Goal: Task Accomplishment & Management: Complete application form

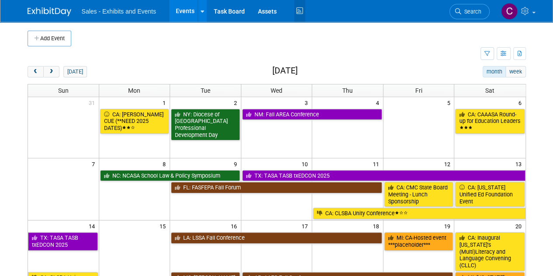
drag, startPoint x: 298, startPoint y: 11, endPoint x: 294, endPoint y: 5, distance: 6.9
click at [298, 11] on icon at bounding box center [299, 11] width 11 height 14
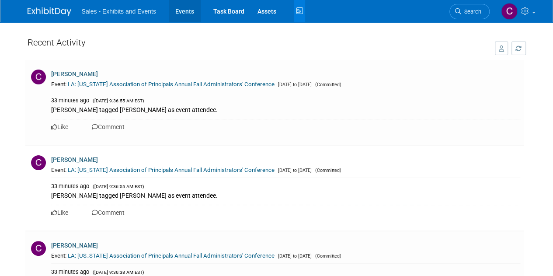
click at [186, 10] on link "Events" at bounding box center [185, 11] width 32 height 22
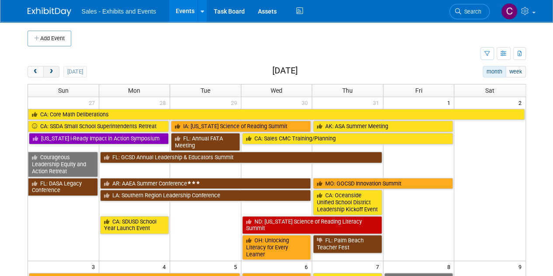
click at [50, 70] on span "next" at bounding box center [51, 72] width 7 height 6
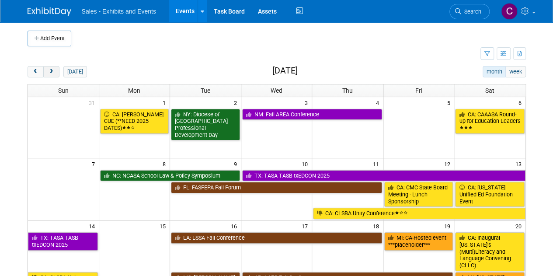
click at [50, 70] on span "next" at bounding box center [51, 72] width 7 height 6
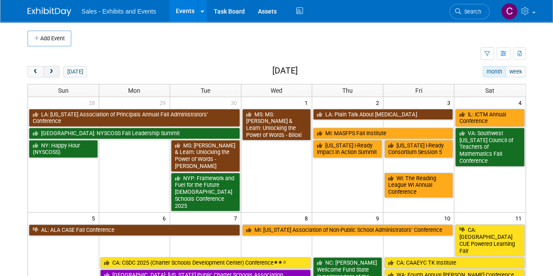
click at [50, 70] on span "next" at bounding box center [51, 72] width 7 height 6
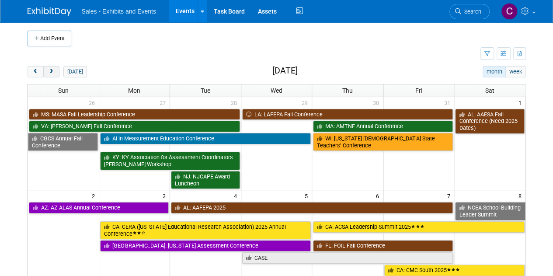
click at [50, 70] on span "next" at bounding box center [51, 72] width 7 height 6
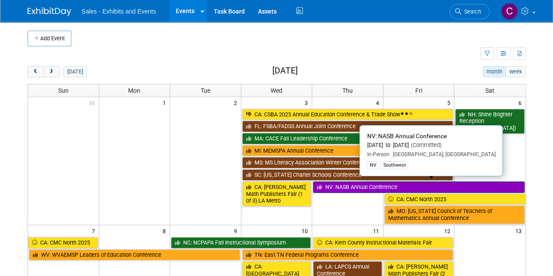
click at [364, 183] on link "NV: NASB Annual Conference" at bounding box center [418, 186] width 211 height 11
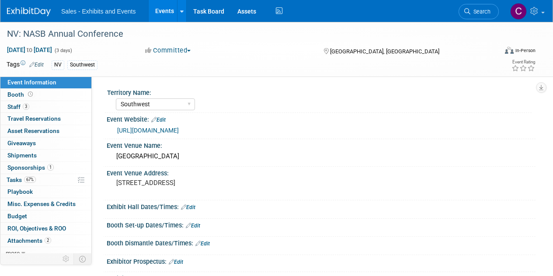
select select "Southwest"
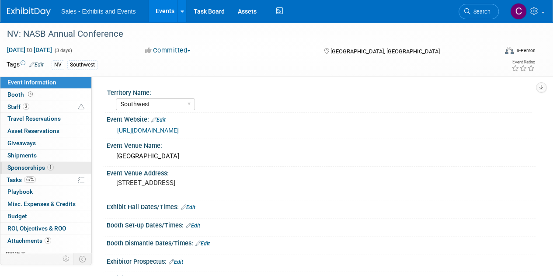
click at [18, 167] on span "Sponsorships 1" at bounding box center [30, 167] width 46 height 7
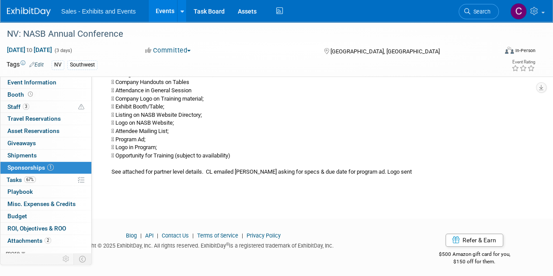
scroll to position [154, 0]
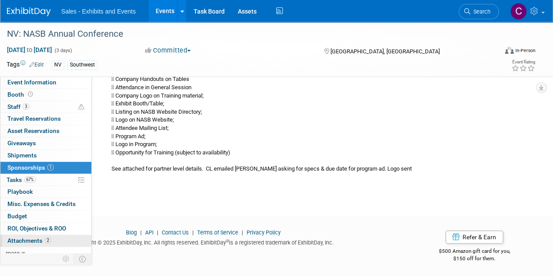
click at [24, 237] on span "Attachments 2" at bounding box center [29, 240] width 44 height 7
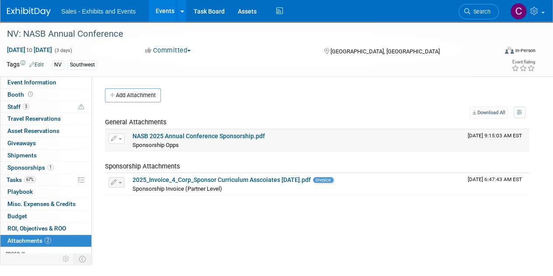
click at [203, 138] on link "NASB 2025 Annual Conference Sponsorship.pdf" at bounding box center [198, 135] width 132 height 7
click at [167, 5] on link "Events" at bounding box center [165, 11] width 32 height 22
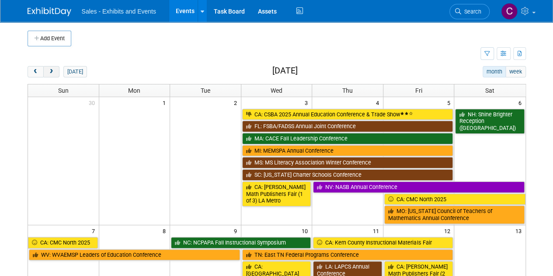
click at [58, 68] on button "next" at bounding box center [51, 71] width 16 height 11
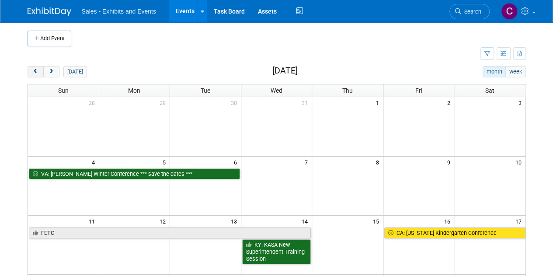
click at [31, 71] on button "prev" at bounding box center [36, 71] width 16 height 11
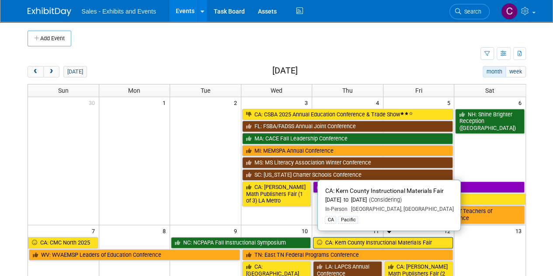
click at [357, 243] on link "CA: Kern County Instructional Materials Fair" at bounding box center [383, 242] width 140 height 11
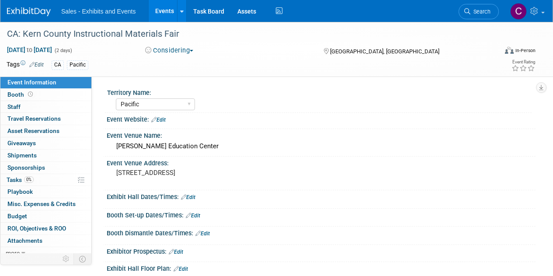
select select "Pacific"
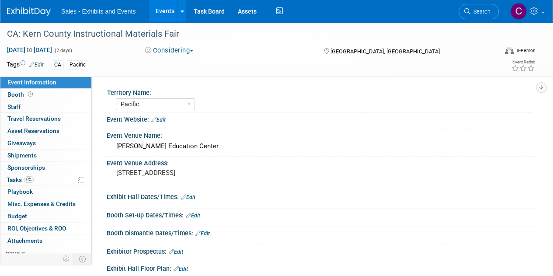
click at [158, 12] on link "Events" at bounding box center [165, 11] width 32 height 22
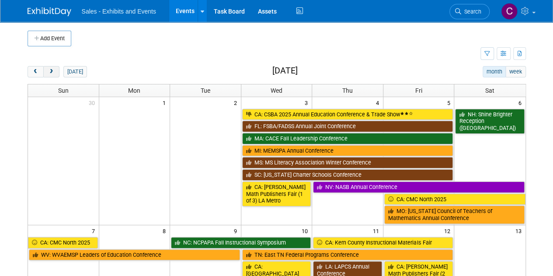
click at [54, 75] on button "next" at bounding box center [51, 71] width 16 height 11
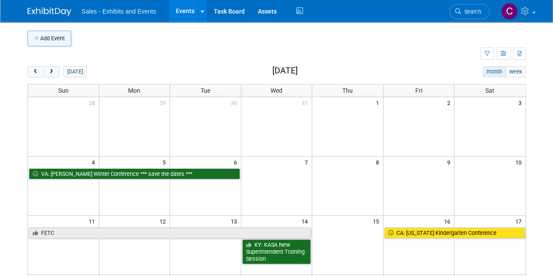
click at [39, 39] on icon "button" at bounding box center [37, 39] width 6 height 6
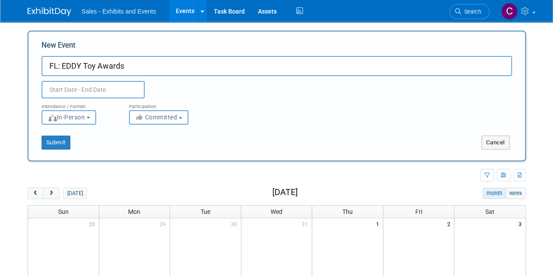
type input "FL: EDDY Toy Awards"
click at [78, 85] on input "text" at bounding box center [93, 89] width 103 height 17
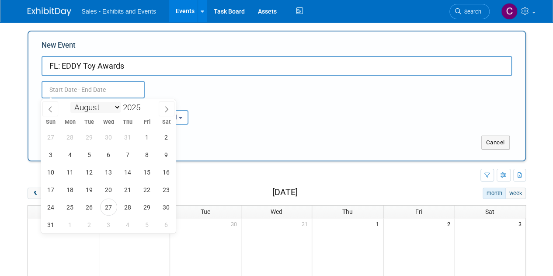
click at [95, 104] on select "January February March April May June July August September October November De…" at bounding box center [95, 107] width 50 height 11
select select "0"
click at [70, 102] on select "January February March April May June July August September October November De…" at bounding box center [95, 107] width 50 height 11
click at [142, 104] on span at bounding box center [144, 104] width 6 height 5
type input "2026"
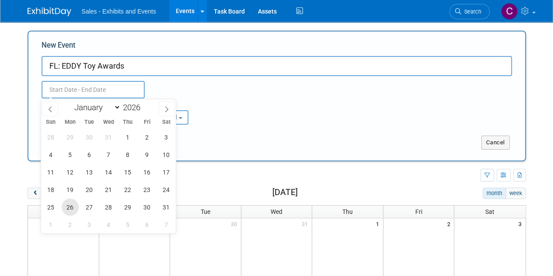
click at [71, 207] on span "26" at bounding box center [70, 206] width 17 height 17
type input "[DATE] to [DATE]"
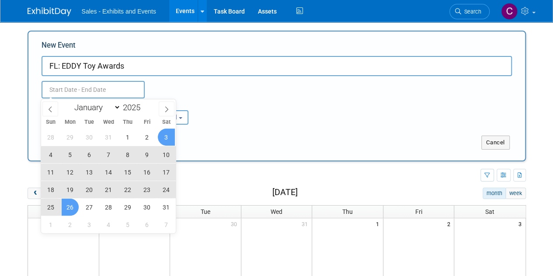
type input "[DATE] to [DATE]"
click at [236, 102] on div "Attendance / Format: <img src="https://www.exhibitday.com/Images/Format-InPerso…" at bounding box center [276, 111] width 483 height 26
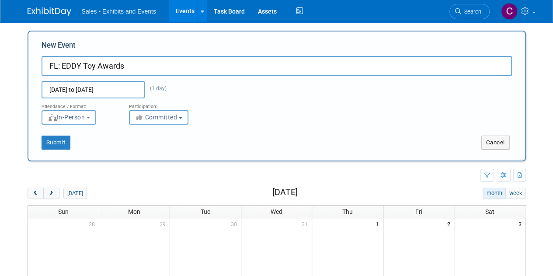
click at [158, 117] on span "Committed" at bounding box center [156, 117] width 42 height 7
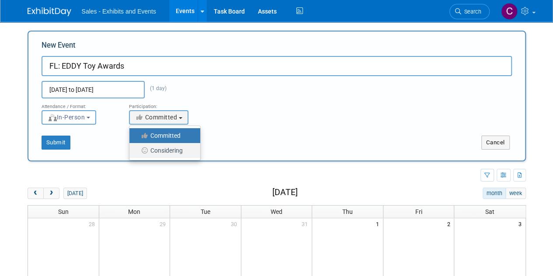
click at [164, 148] on label "Considering" at bounding box center [163, 150] width 58 height 11
click at [137, 148] on input "Considering" at bounding box center [135, 151] width 6 height 6
select select "2"
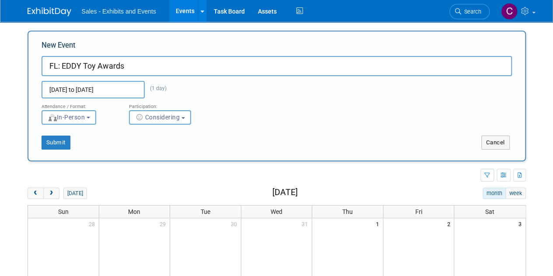
click at [80, 91] on input "[DATE] to [DATE]" at bounding box center [93, 89] width 103 height 17
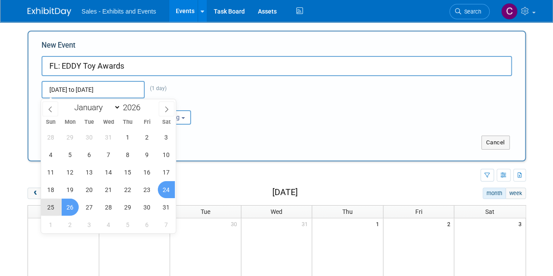
click at [162, 195] on span "24" at bounding box center [166, 189] width 17 height 17
type input "Jan 24, 2026 to Jan 26, 2026"
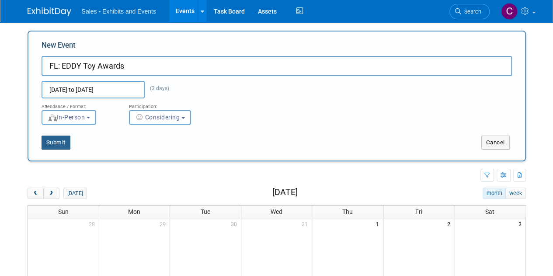
click at [54, 141] on button "Submit" at bounding box center [56, 143] width 29 height 14
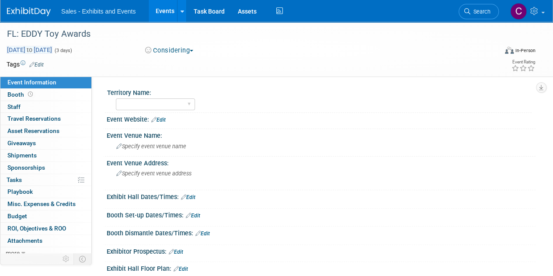
click at [52, 47] on span "Jan 24, 2026 to Jan 26, 2026" at bounding box center [30, 50] width 46 height 8
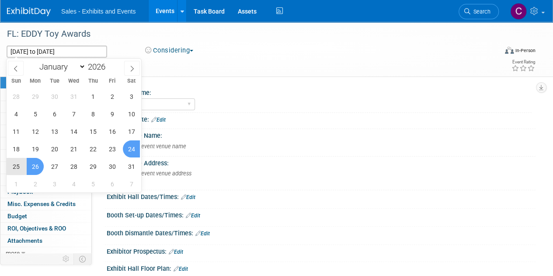
click at [135, 146] on span "24" at bounding box center [131, 148] width 17 height 17
type input "Jan 24, 2026"
click at [135, 146] on span "24" at bounding box center [131, 148] width 17 height 17
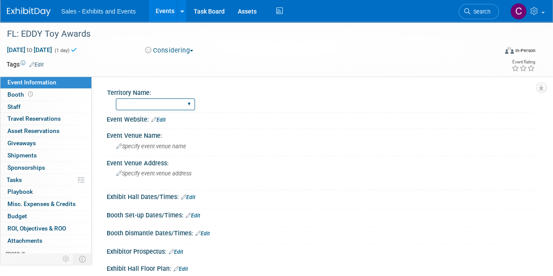
click at [156, 105] on select "Atlantic Southeast Central Southwest Pacific Mountain National Strategic Partne…" at bounding box center [155, 104] width 79 height 12
select select "Southeast"
click at [116, 98] on select "Atlantic Southeast Central Southwest Pacific Mountain National Strategic Partne…" at bounding box center [155, 104] width 79 height 12
click at [38, 64] on link "Edit" at bounding box center [36, 65] width 14 height 6
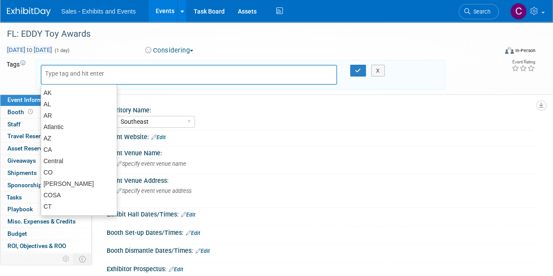
type input "f"
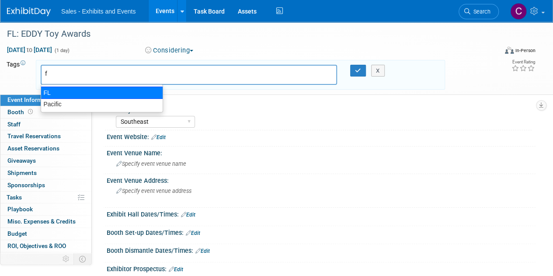
click at [52, 92] on div "FL" at bounding box center [102, 93] width 122 height 12
type input "FL"
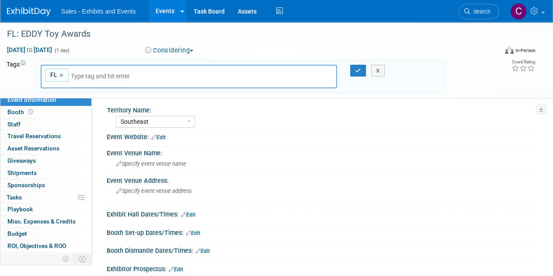
type input "s"
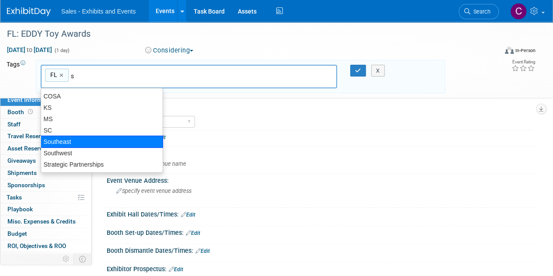
click at [54, 137] on div "Southeast" at bounding box center [102, 142] width 122 height 12
type input "FL, Southeast"
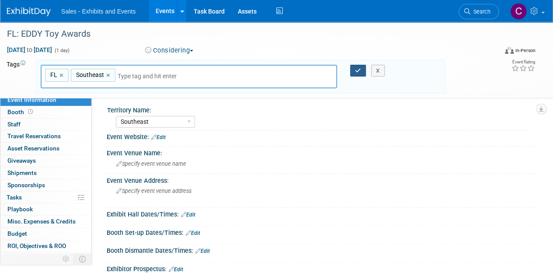
click at [355, 73] on button "button" at bounding box center [358, 71] width 16 height 12
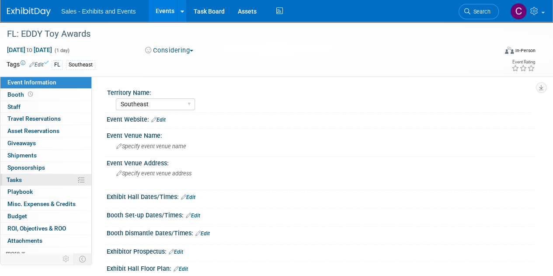
click at [17, 182] on span "Tasks 0%" at bounding box center [14, 179] width 15 height 7
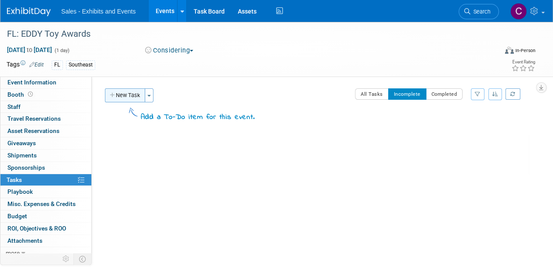
click at [119, 98] on button "New Task" at bounding box center [125, 95] width 40 height 14
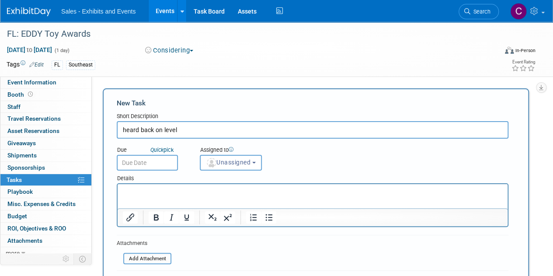
type input "heard back on level"
click at [138, 163] on input "text" at bounding box center [147, 163] width 61 height 16
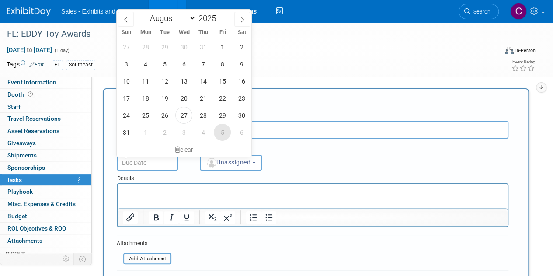
click at [222, 135] on span "5" at bounding box center [222, 132] width 17 height 17
type input "Sep 5, 2025"
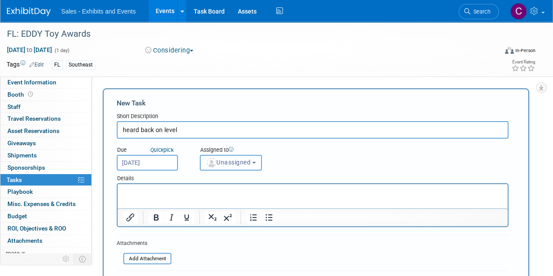
click at [235, 160] on span "Unassigned" at bounding box center [228, 162] width 45 height 7
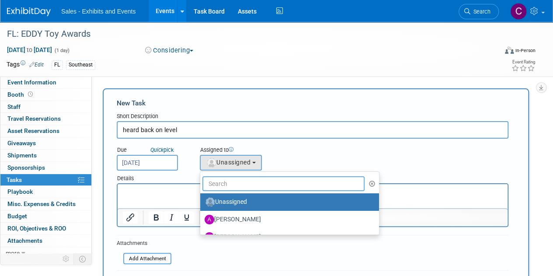
click at [237, 186] on input "text" at bounding box center [283, 183] width 162 height 15
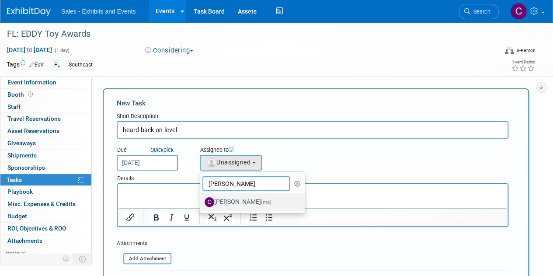
type input "christine"
click at [241, 202] on label "Christine Lurz (me)" at bounding box center [250, 202] width 91 height 14
click at [202, 202] on input "Christine Lurz (me)" at bounding box center [199, 201] width 6 height 6
select select "a9e3834d-668b-4315-a5d4-069993be606a"
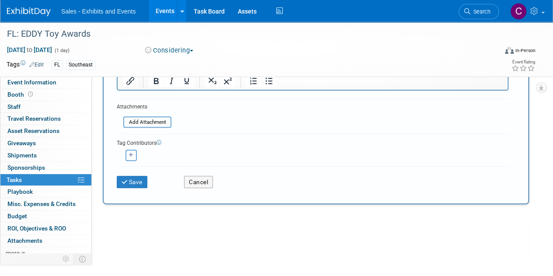
scroll to position [151, 0]
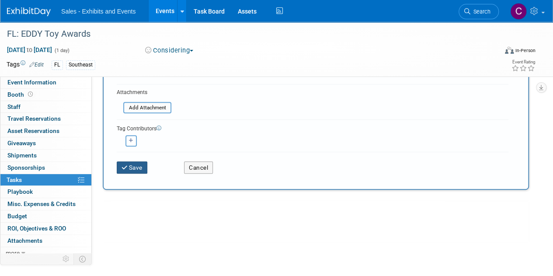
click at [131, 162] on button "Save" at bounding box center [132, 167] width 31 height 12
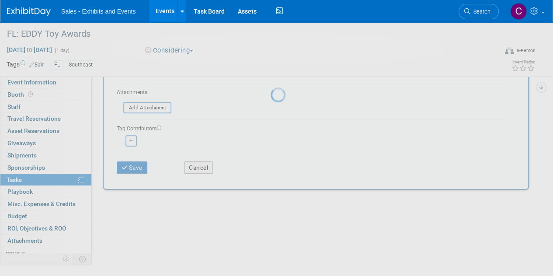
scroll to position [0, 0]
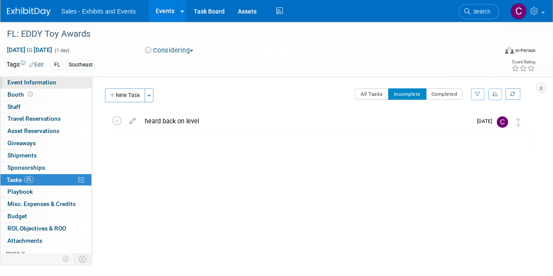
click at [48, 83] on span "Event Information" at bounding box center [31, 82] width 49 height 7
select select "Southeast"
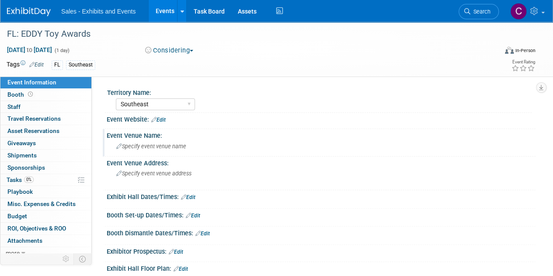
drag, startPoint x: 147, startPoint y: 151, endPoint x: 129, endPoint y: 148, distance: 17.8
click at [129, 148] on span "Specify event venue name" at bounding box center [151, 146] width 70 height 7
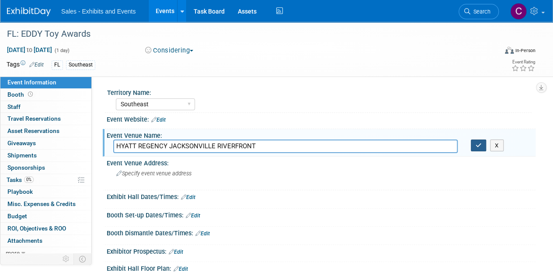
type input "HYATT REGENCY JACKSONVILLE RIVERFRONT"
click at [482, 144] on button "button" at bounding box center [479, 145] width 16 height 12
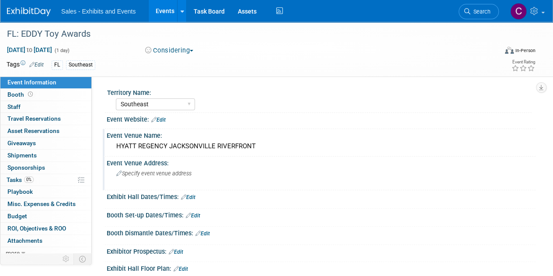
click at [160, 177] on div "Specify event venue address" at bounding box center [196, 177] width 166 height 20
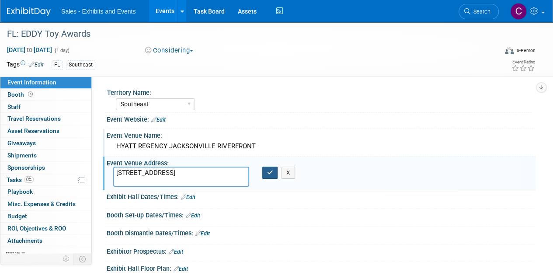
type textarea "225 E Coastline Dr, Jacksonville, FL 32202"
click at [267, 170] on icon "button" at bounding box center [270, 173] width 6 height 6
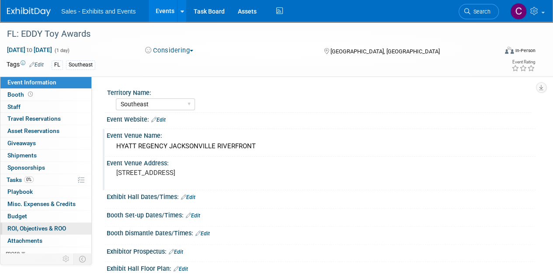
drag, startPoint x: 21, startPoint y: 242, endPoint x: 29, endPoint y: 231, distance: 12.9
click at [21, 242] on span "Attachments 0" at bounding box center [24, 240] width 35 height 7
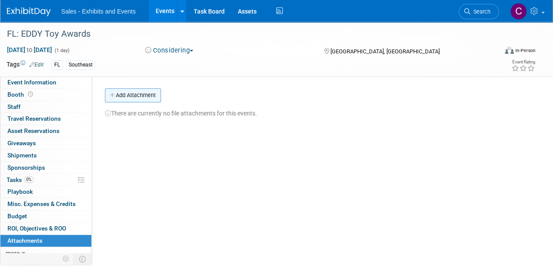
click at [135, 99] on button "Add Attachment" at bounding box center [133, 95] width 56 height 14
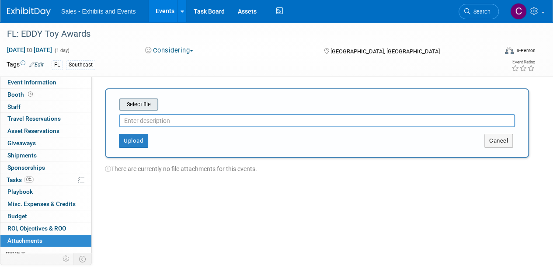
click at [142, 108] on input "file" at bounding box center [105, 104] width 104 height 10
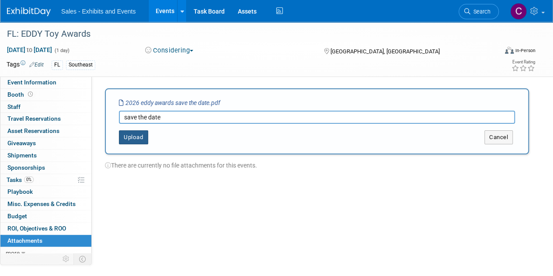
click at [131, 136] on button "Upload" at bounding box center [133, 137] width 29 height 14
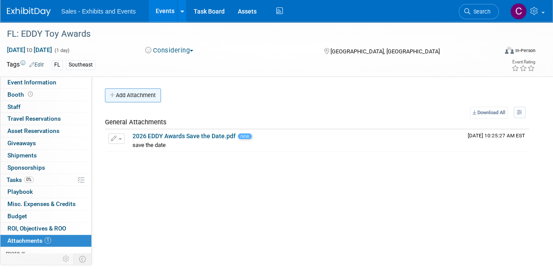
click at [126, 93] on button "Add Attachment" at bounding box center [133, 95] width 56 height 14
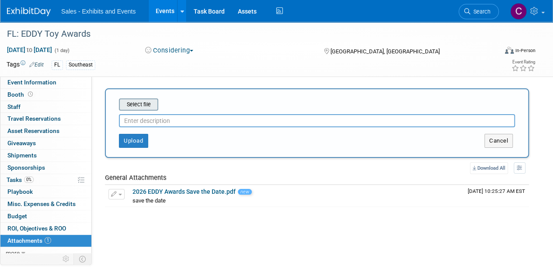
click at [124, 109] on input "file" at bounding box center [105, 104] width 104 height 10
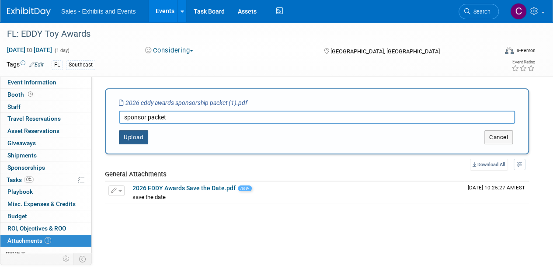
type input "sponsor packet"
click at [143, 135] on button "Upload" at bounding box center [133, 137] width 29 height 14
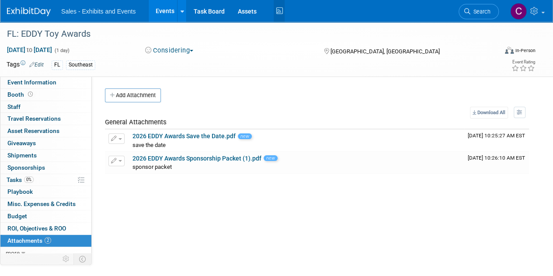
click at [280, 8] on icon at bounding box center [279, 11] width 11 height 14
